Goal: Use online tool/utility: Utilize a website feature to perform a specific function

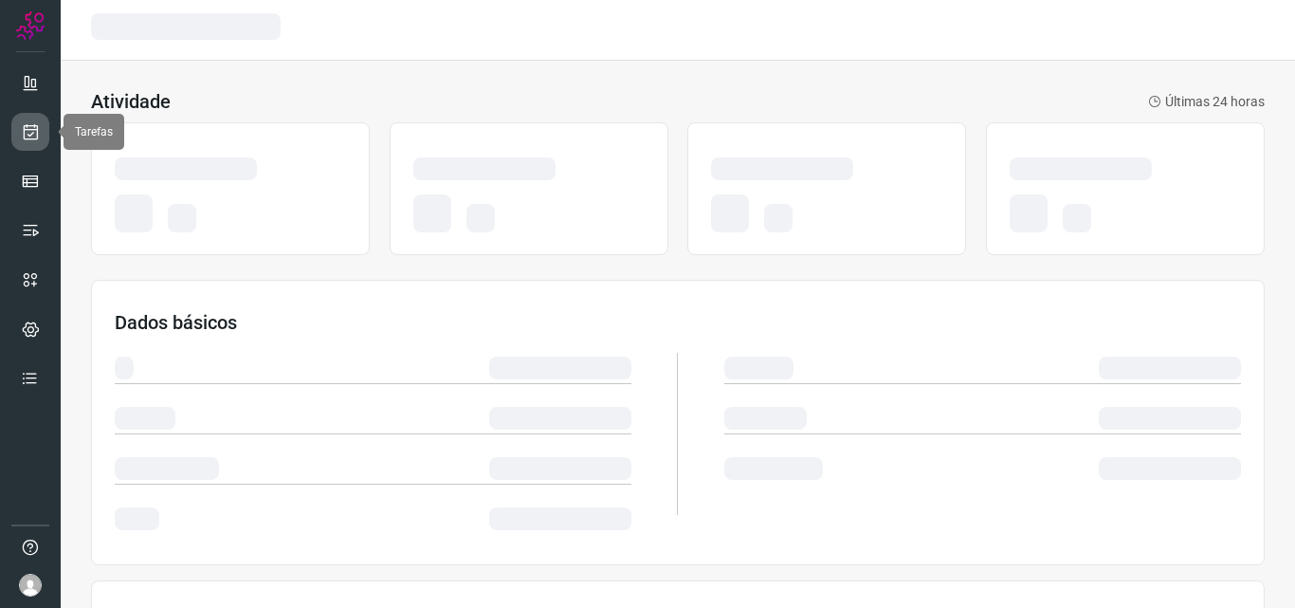
click at [39, 134] on icon at bounding box center [31, 131] width 20 height 19
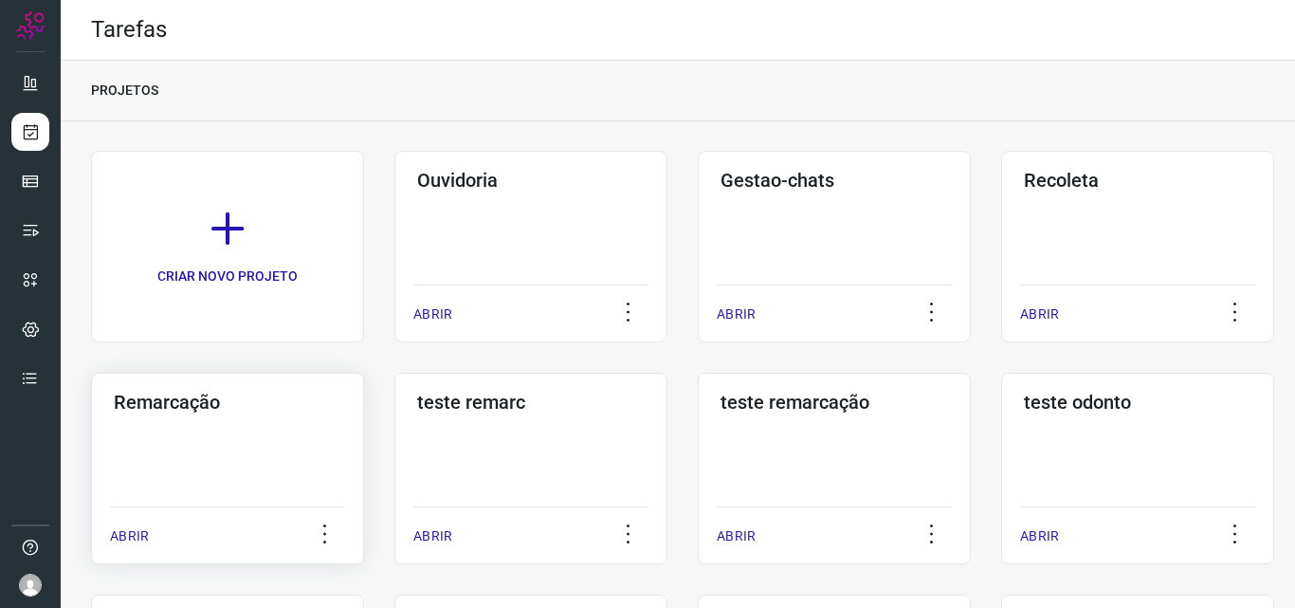
click at [322, 495] on div "Remarcação ABRIR" at bounding box center [227, 468] width 273 height 191
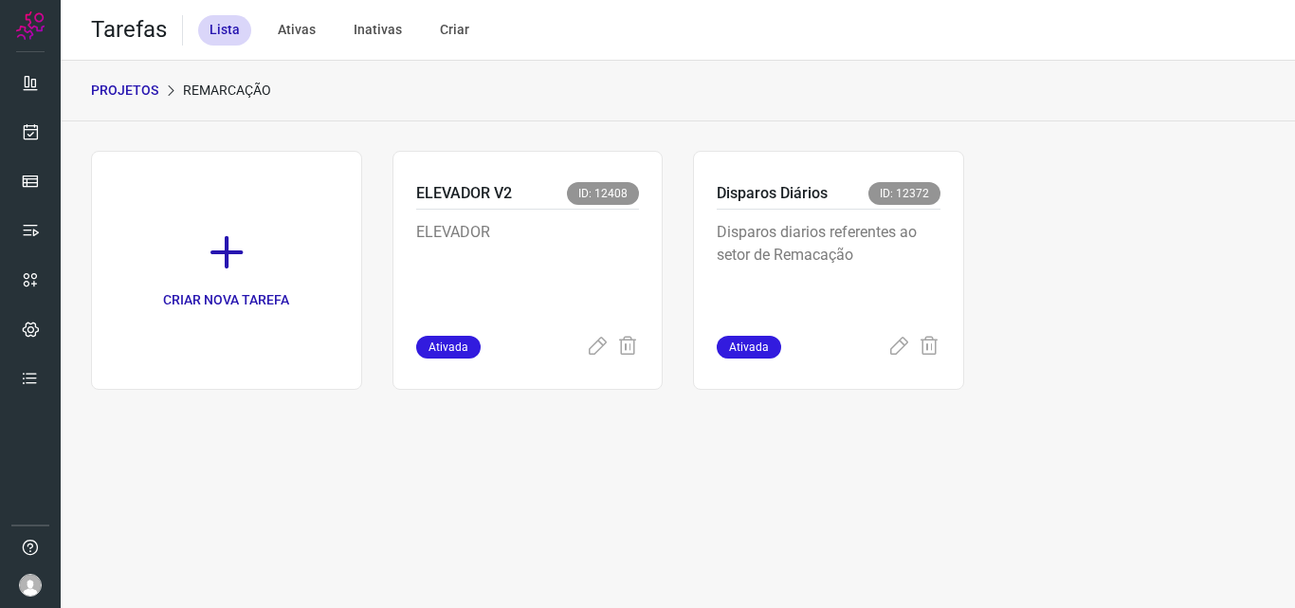
click at [810, 216] on div "Disparos diarios referentes ao setor de Remacação" at bounding box center [829, 273] width 224 height 126
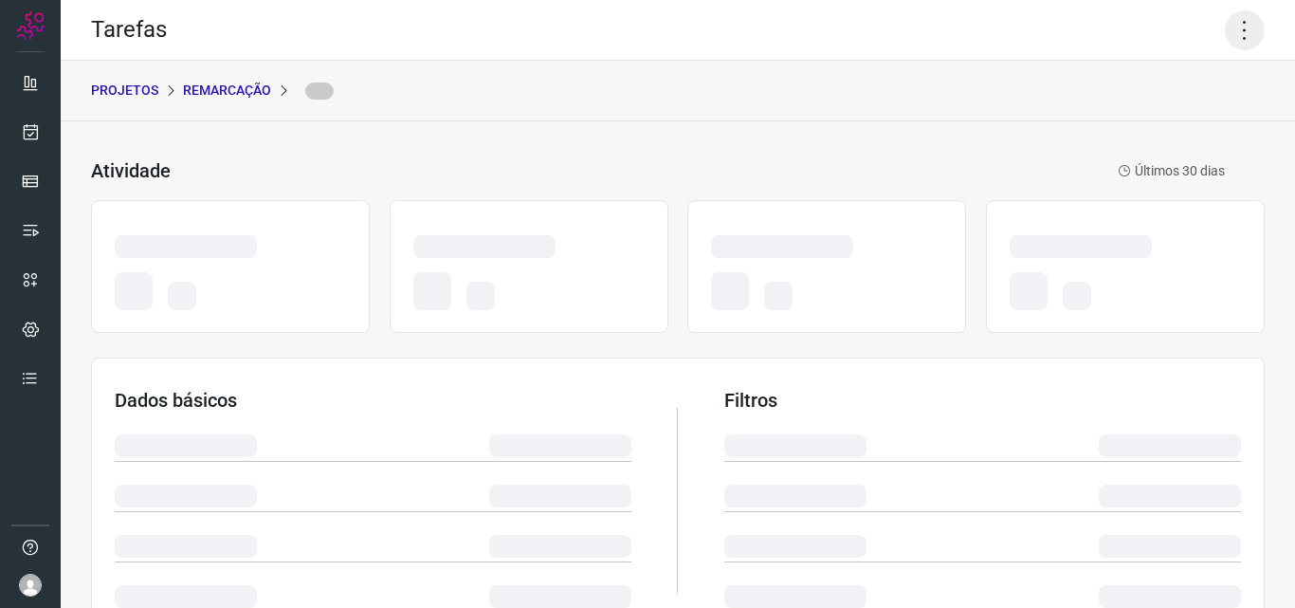
click at [1233, 32] on icon at bounding box center [1245, 30] width 40 height 40
click at [1235, 28] on icon at bounding box center [1245, 30] width 40 height 40
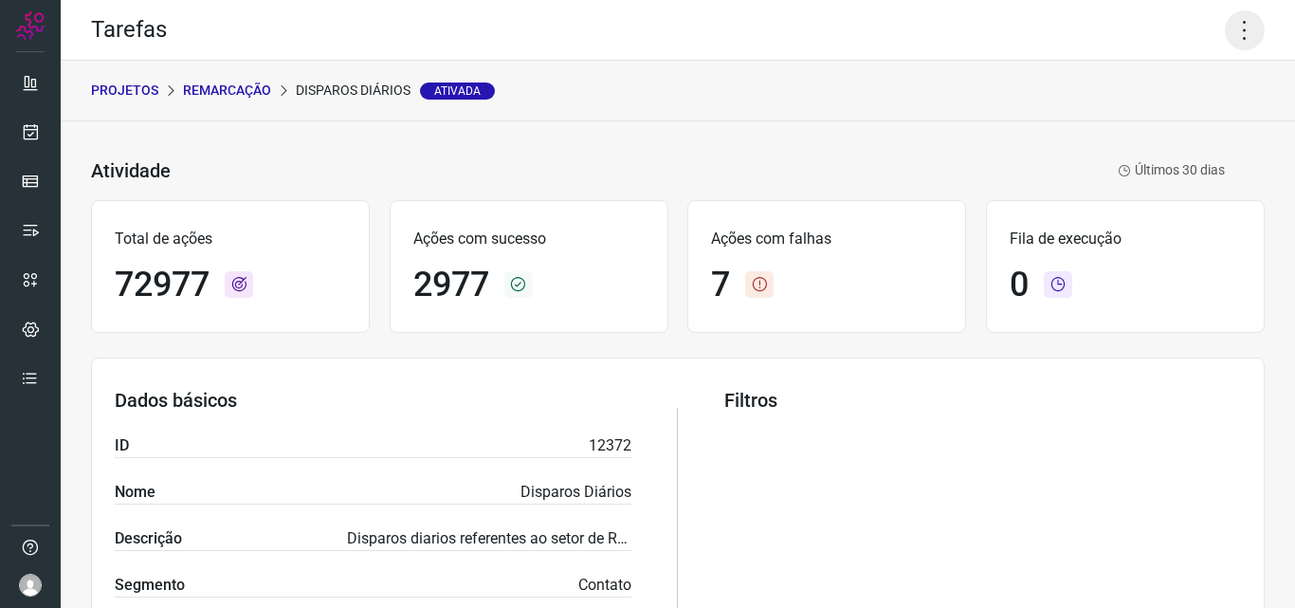
click at [1242, 29] on icon at bounding box center [1245, 30] width 40 height 40
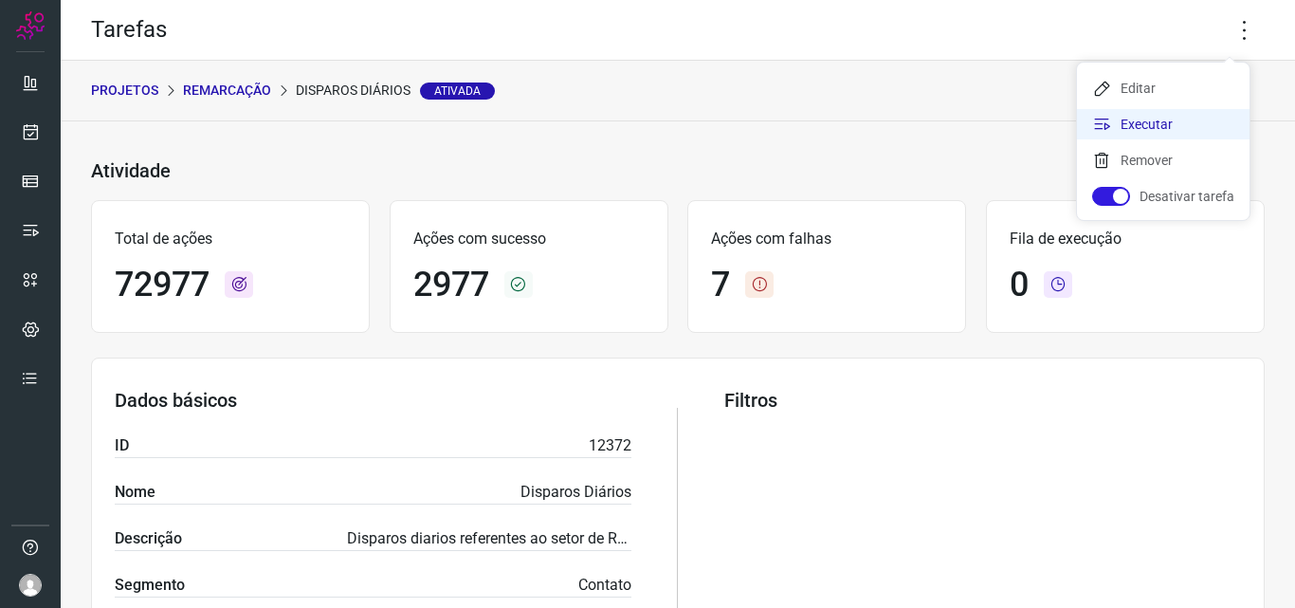
click at [1174, 127] on li "Executar" at bounding box center [1163, 124] width 173 height 30
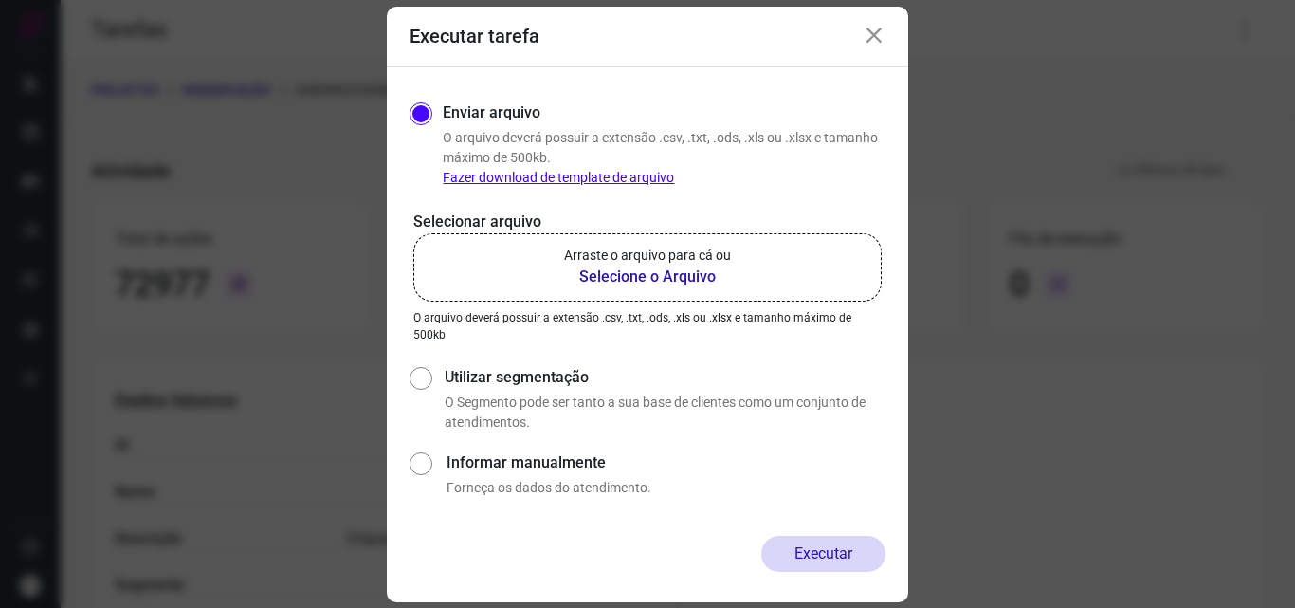
click at [699, 292] on label "Arraste o arquivo para cá ou Selecione o Arquivo" at bounding box center [647, 267] width 468 height 68
click at [0, 0] on input "Arraste o arquivo para cá ou Selecione o Arquivo" at bounding box center [0, 0] width 0 height 0
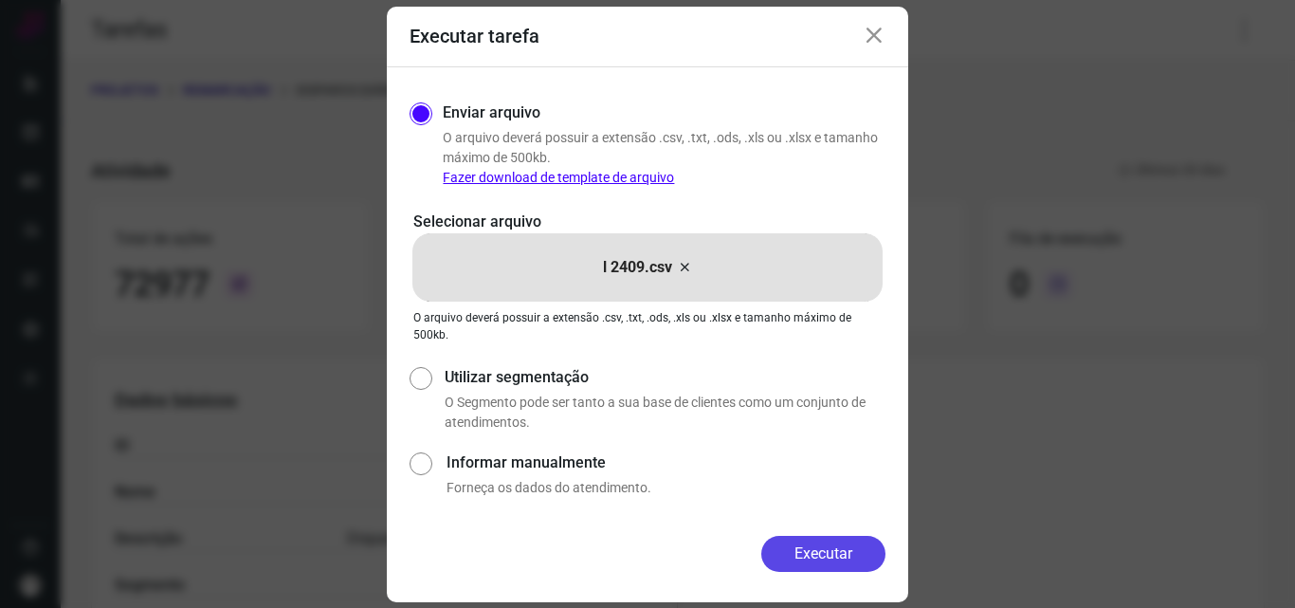
click at [809, 562] on button "Executar" at bounding box center [823, 554] width 124 height 36
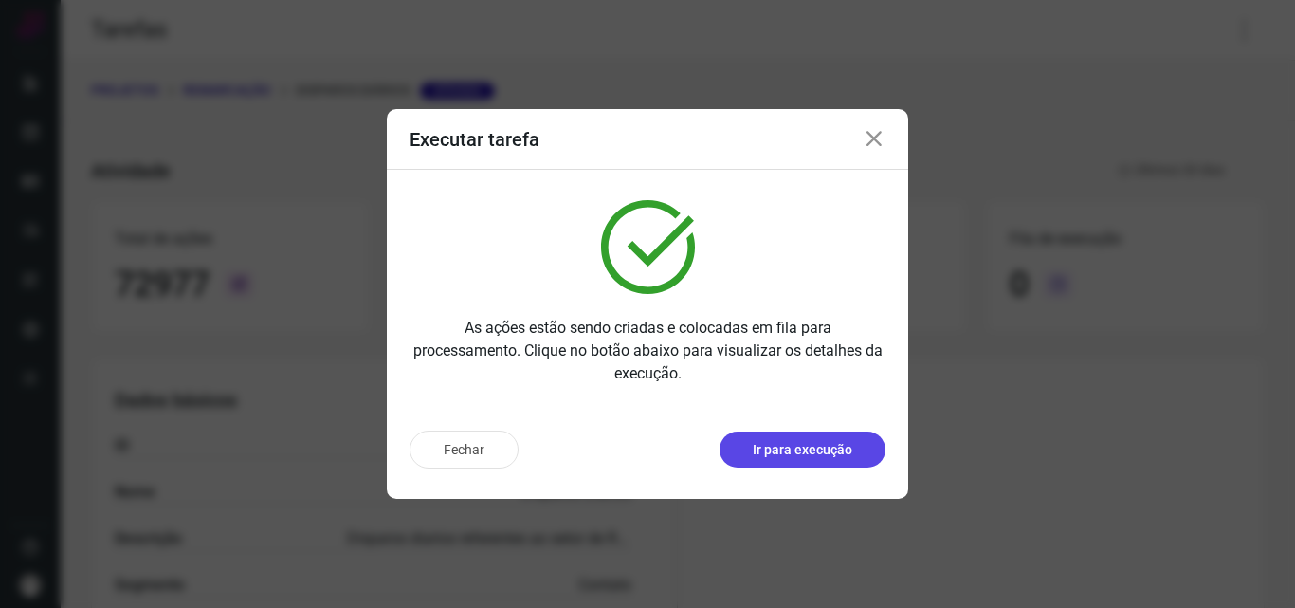
click at [845, 454] on p "Ir para execução" at bounding box center [803, 450] width 100 height 20
